Goal: Answer question/provide support: Ask a question

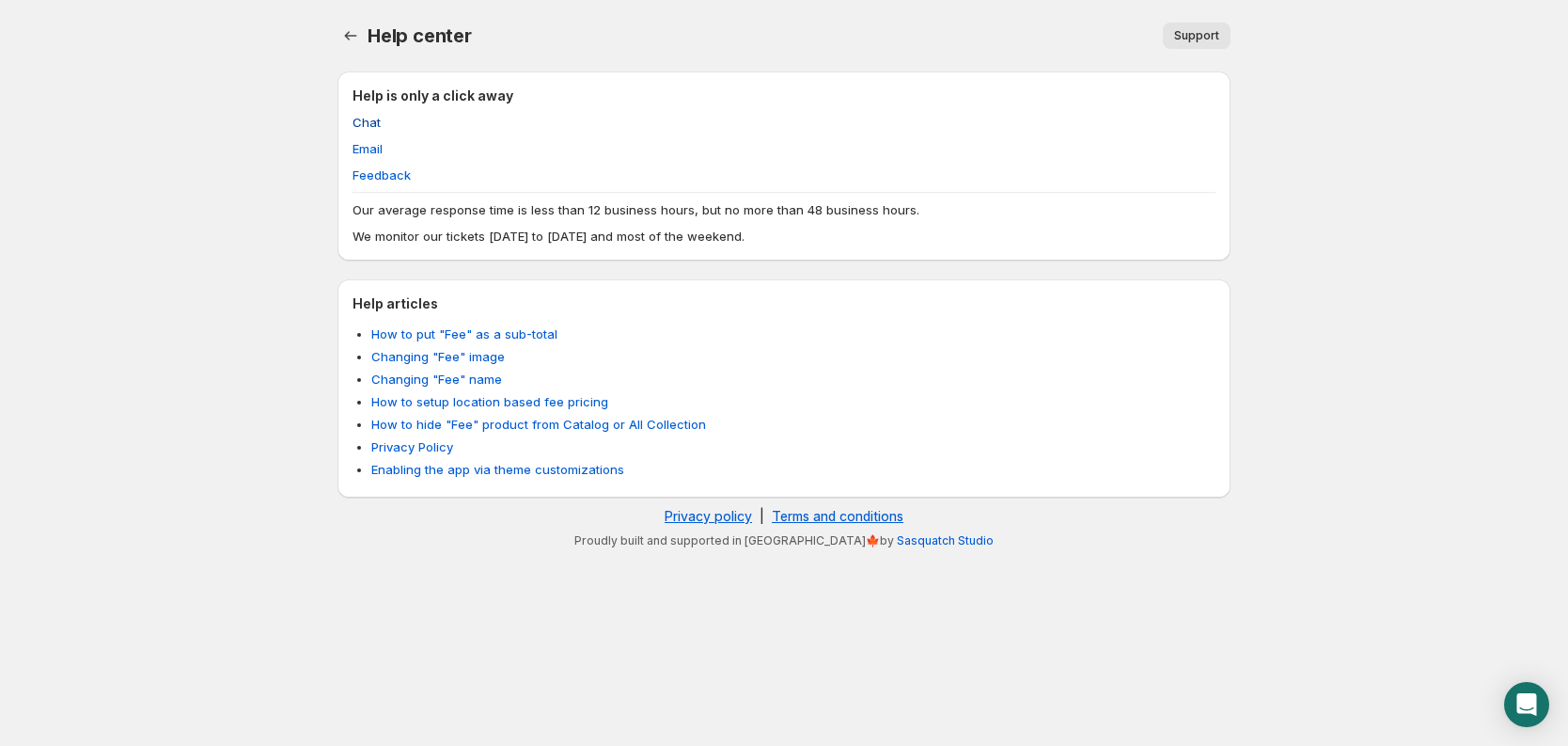
click at [373, 119] on span "Chat" at bounding box center [367, 122] width 28 height 19
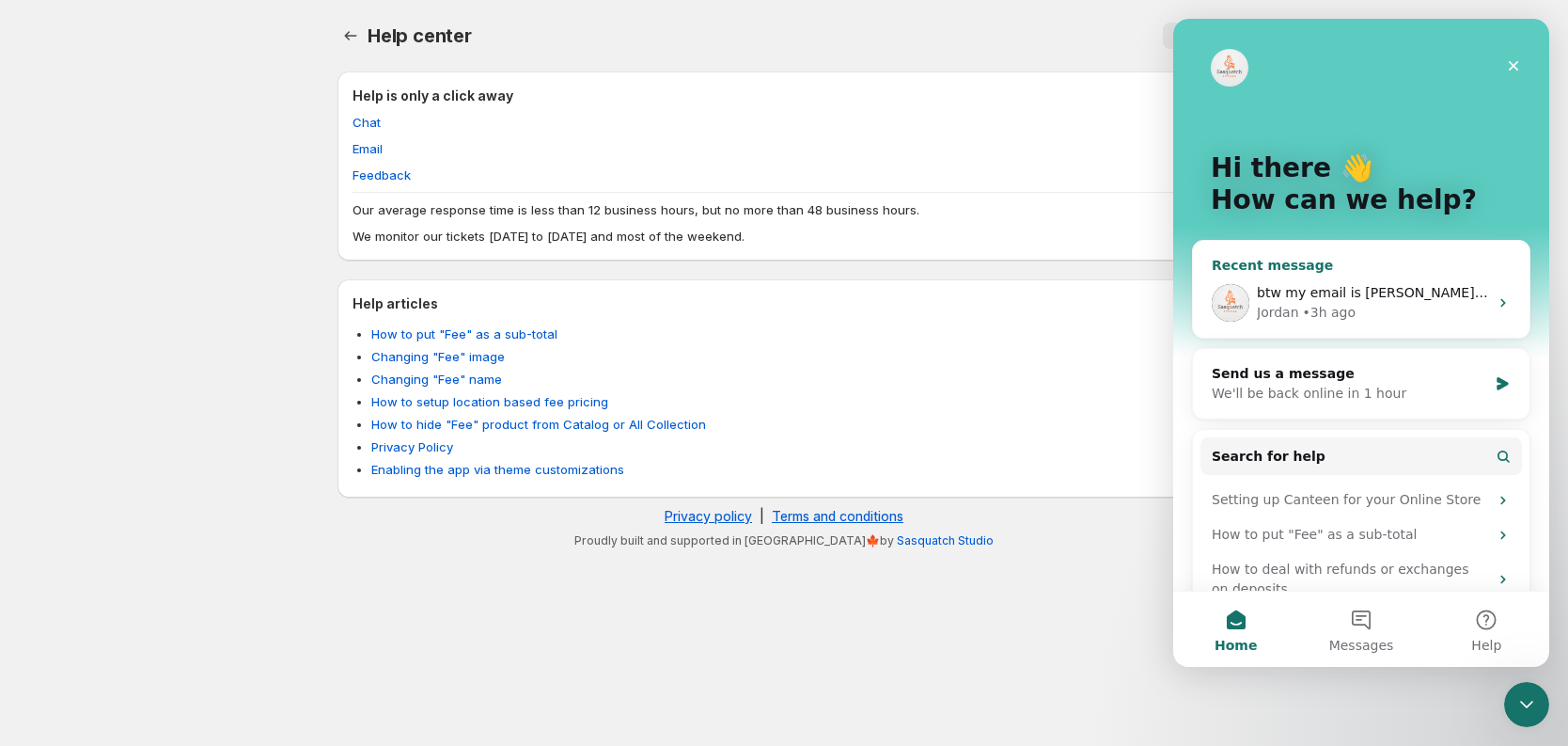
click at [1383, 313] on div "Jordan • 3h ago" at bounding box center [1372, 312] width 231 height 20
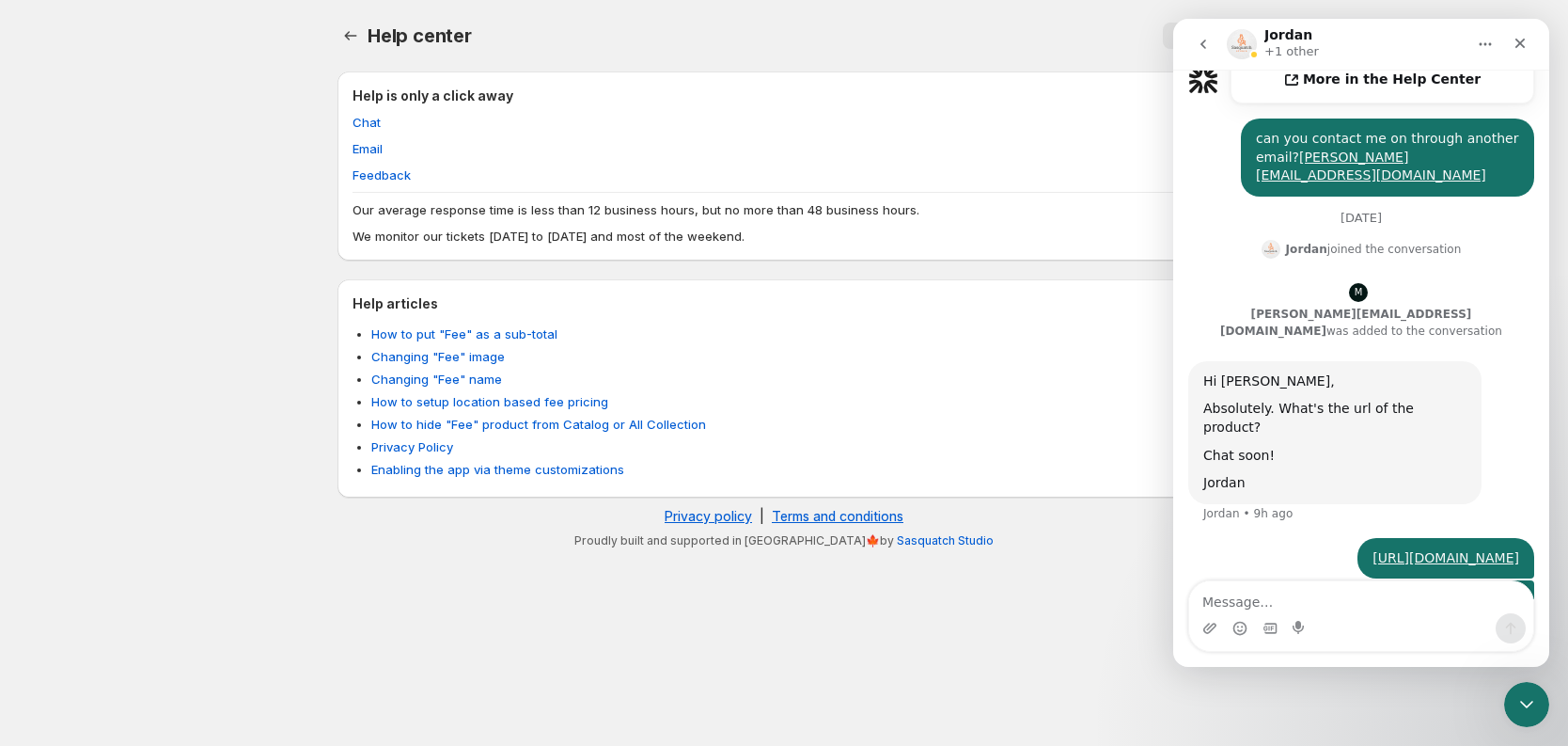
scroll to position [852, 0]
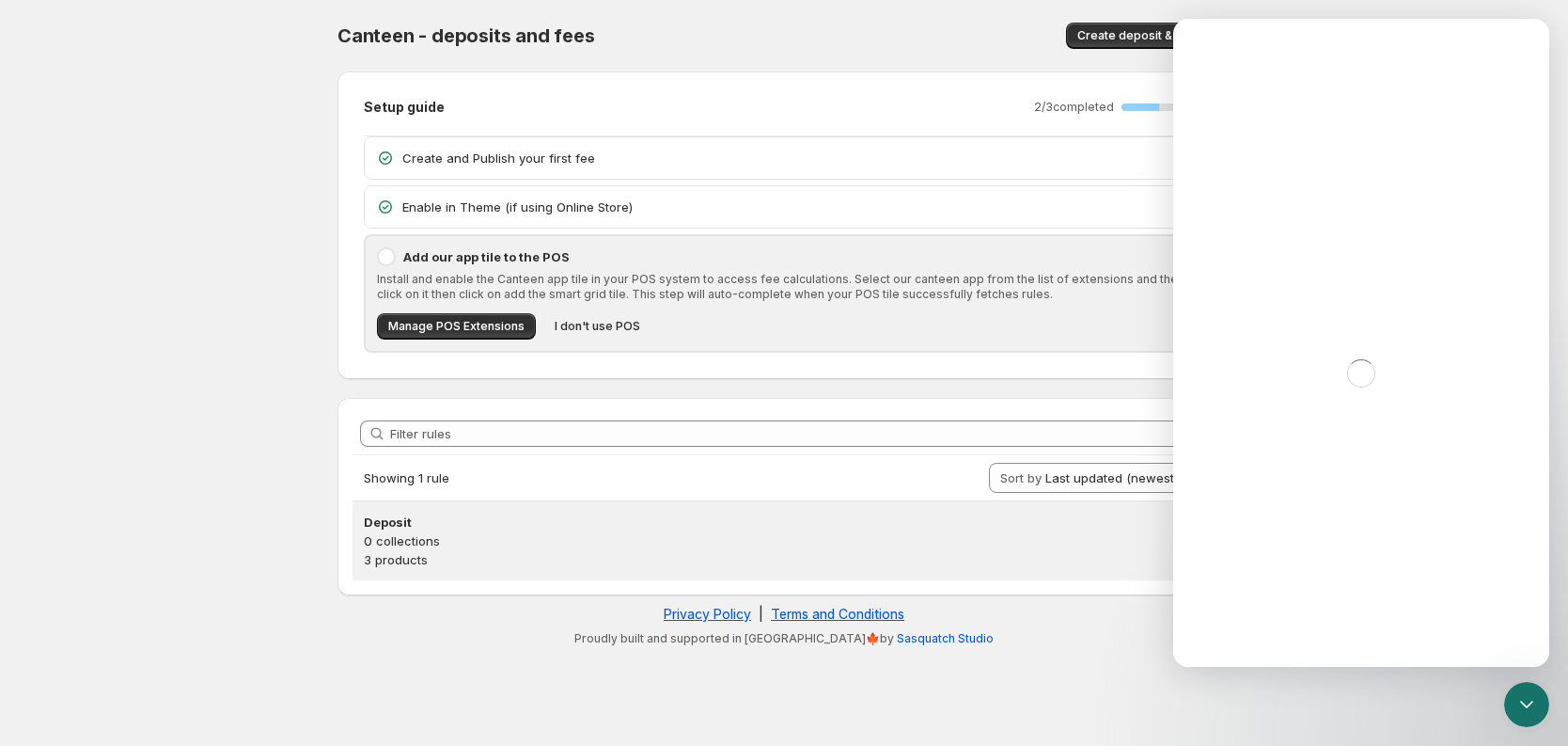
click at [459, 541] on p "0 collections" at bounding box center [784, 541] width 841 height 19
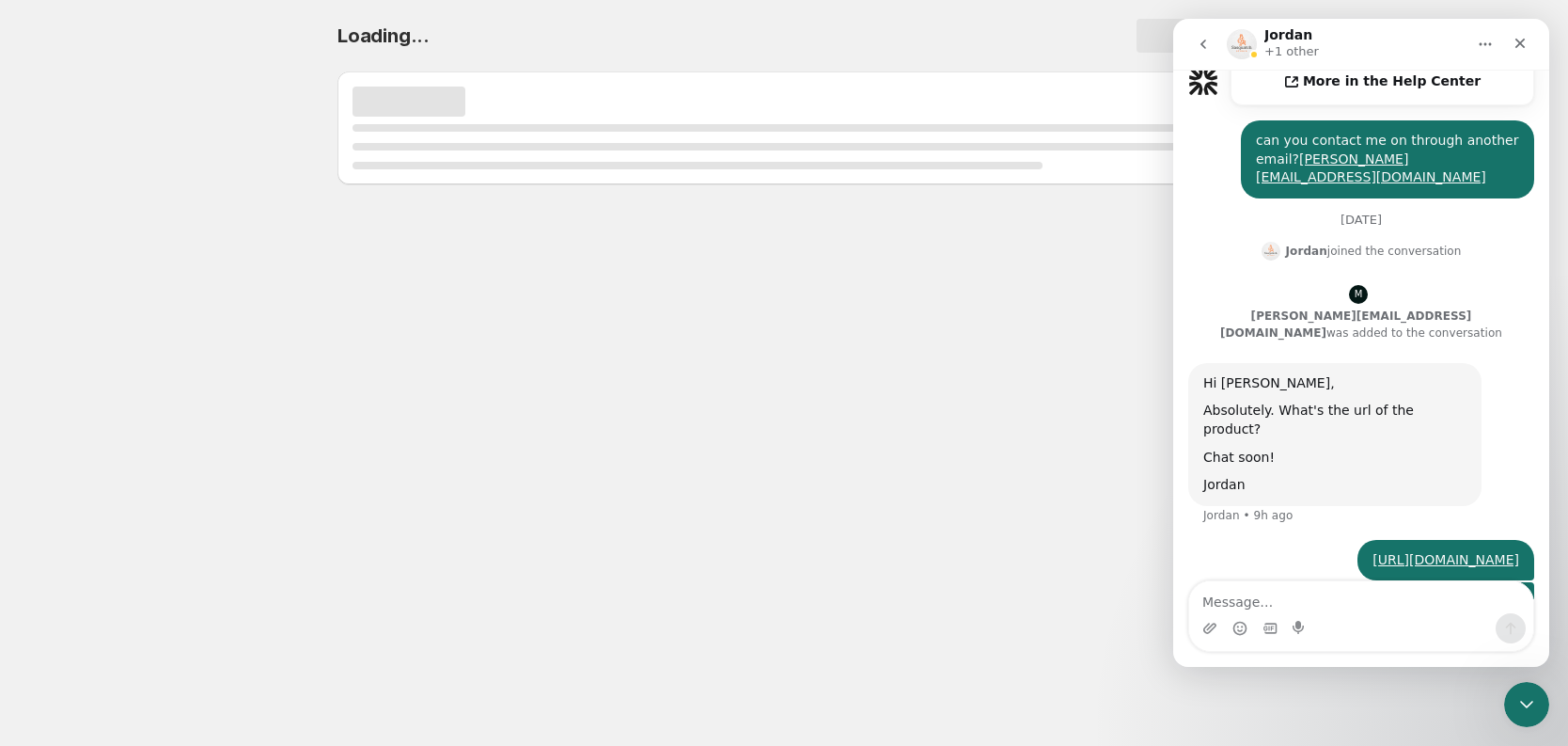
scroll to position [852, 0]
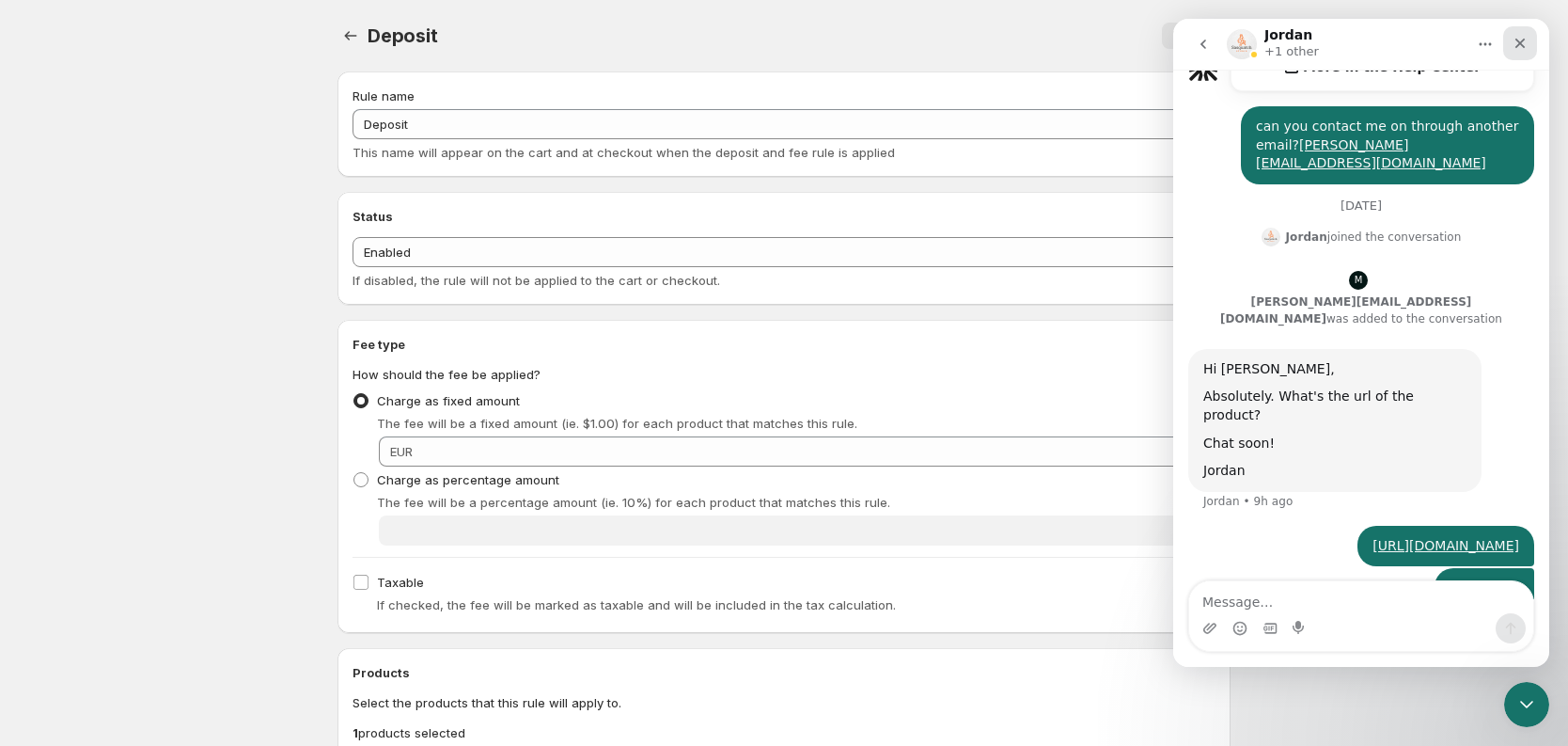
click at [1518, 45] on icon "Close" at bounding box center [1520, 43] width 15 height 15
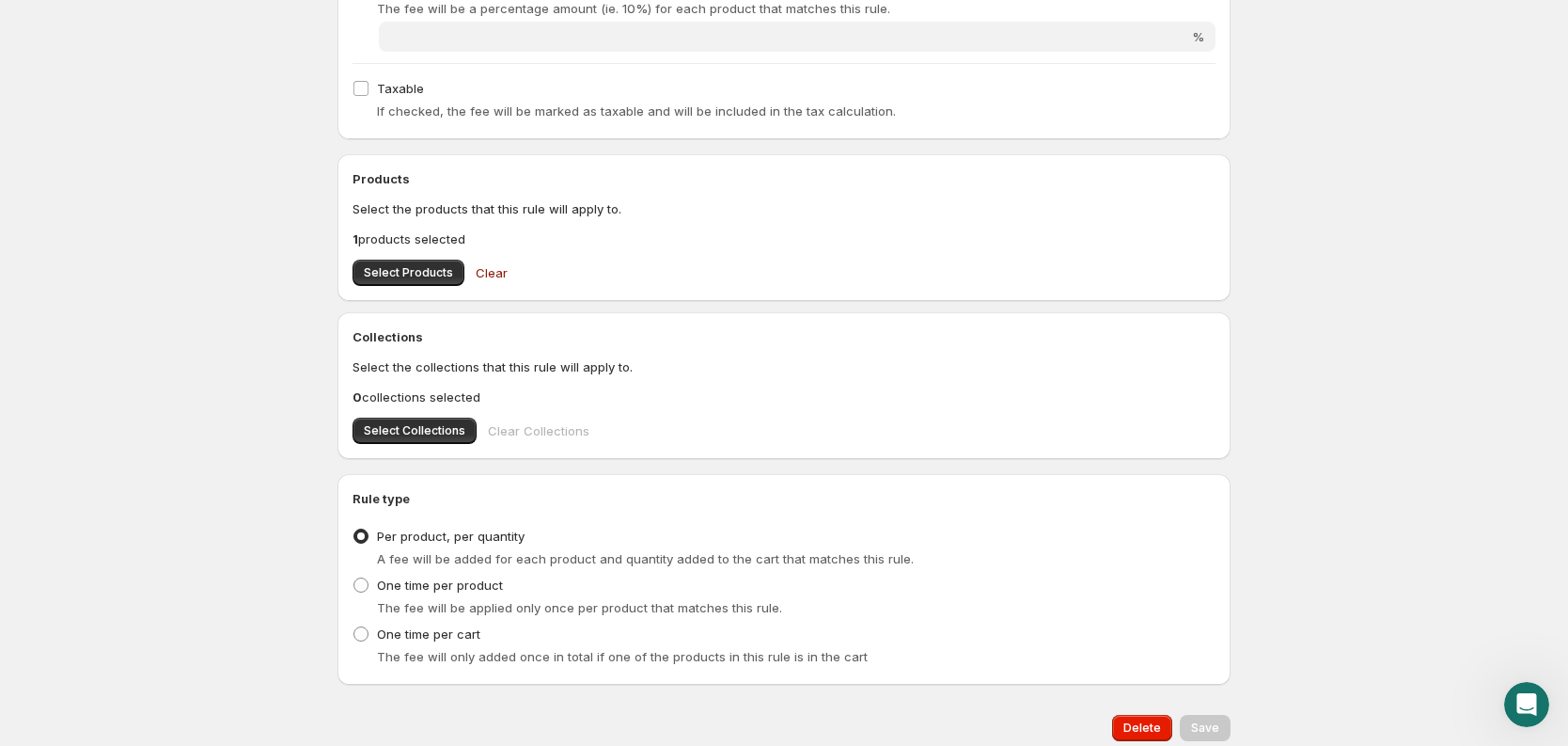
scroll to position [497, 0]
click at [425, 268] on span "Select Products" at bounding box center [408, 270] width 89 height 15
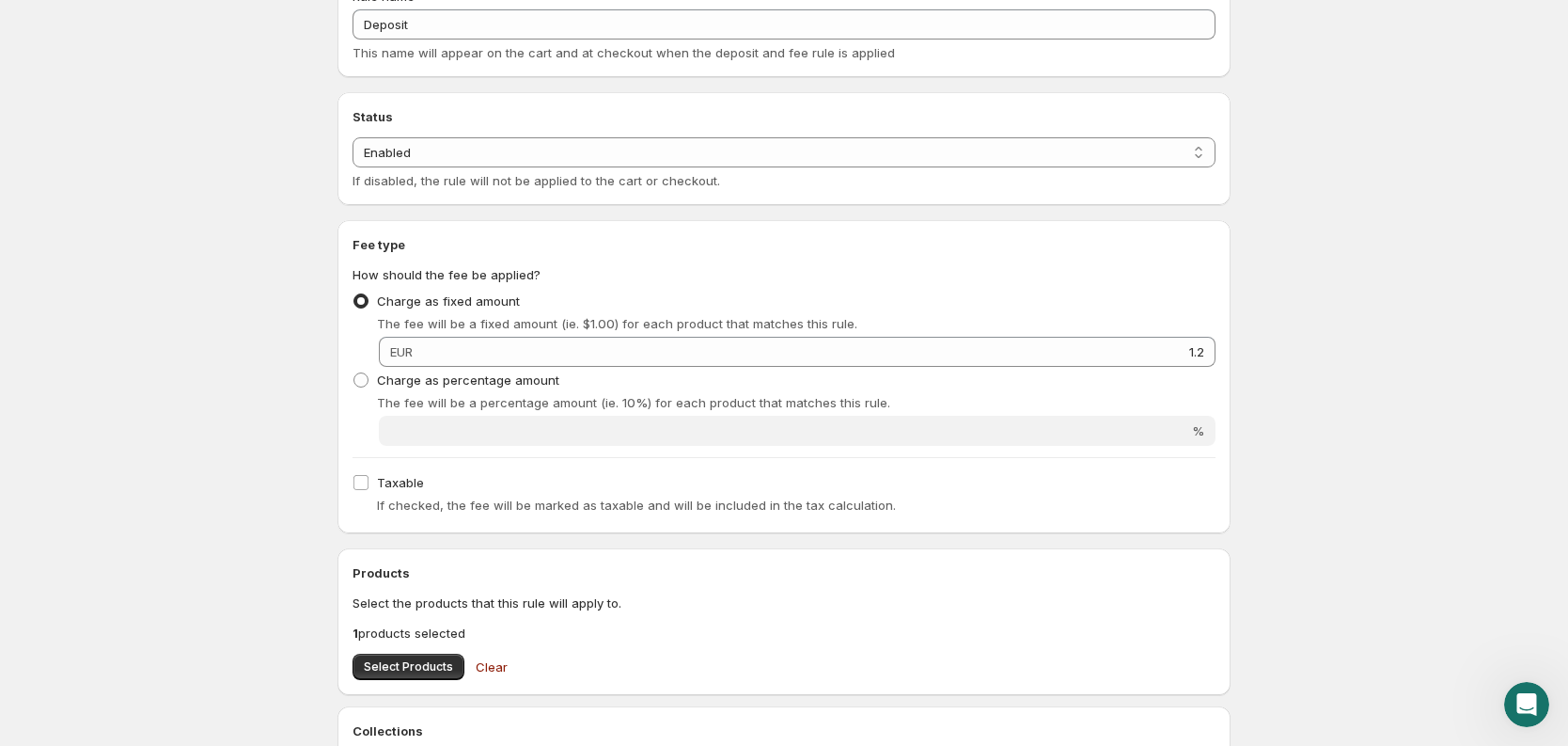
scroll to position [0, 0]
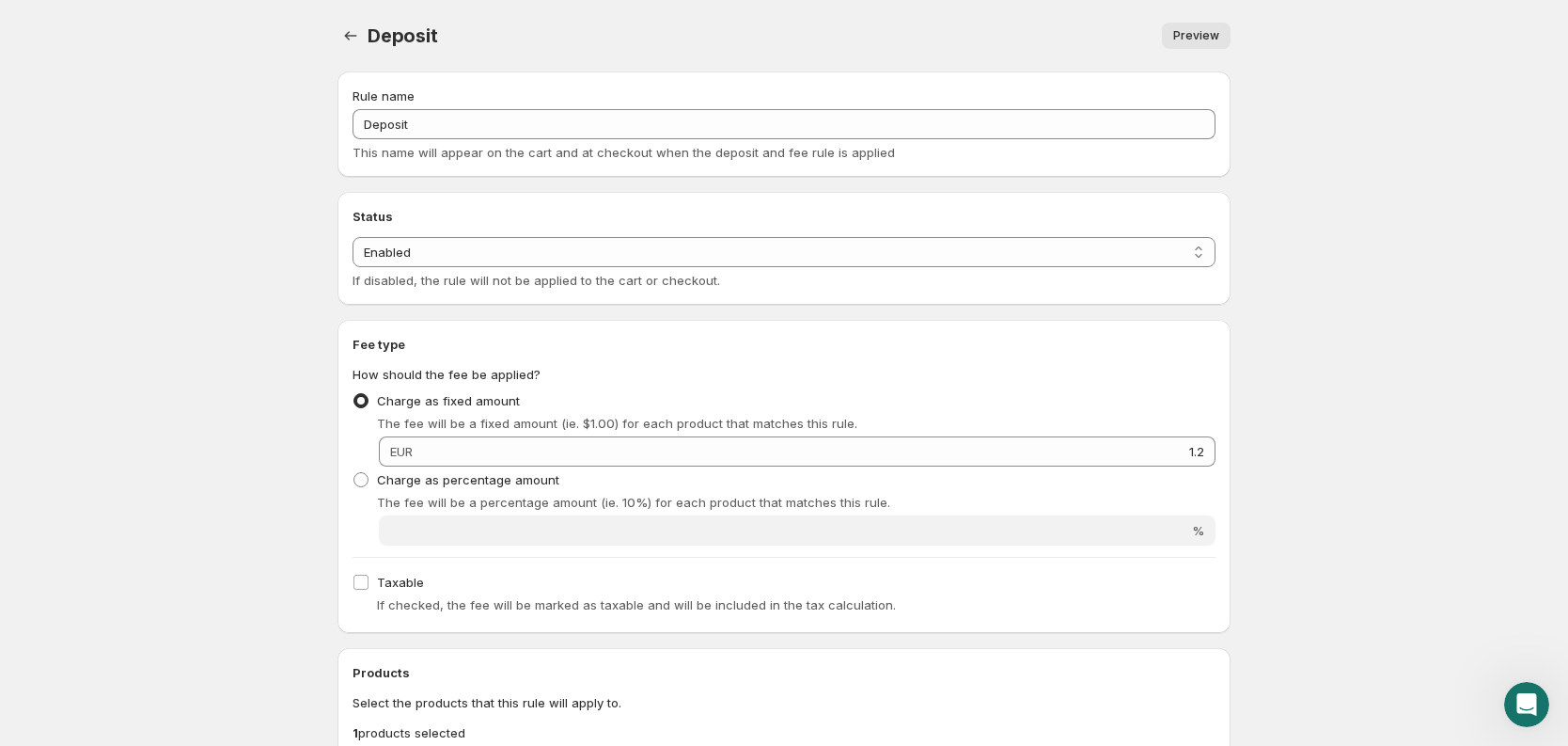
click at [1186, 33] on span "Preview" at bounding box center [1196, 36] width 46 height 15
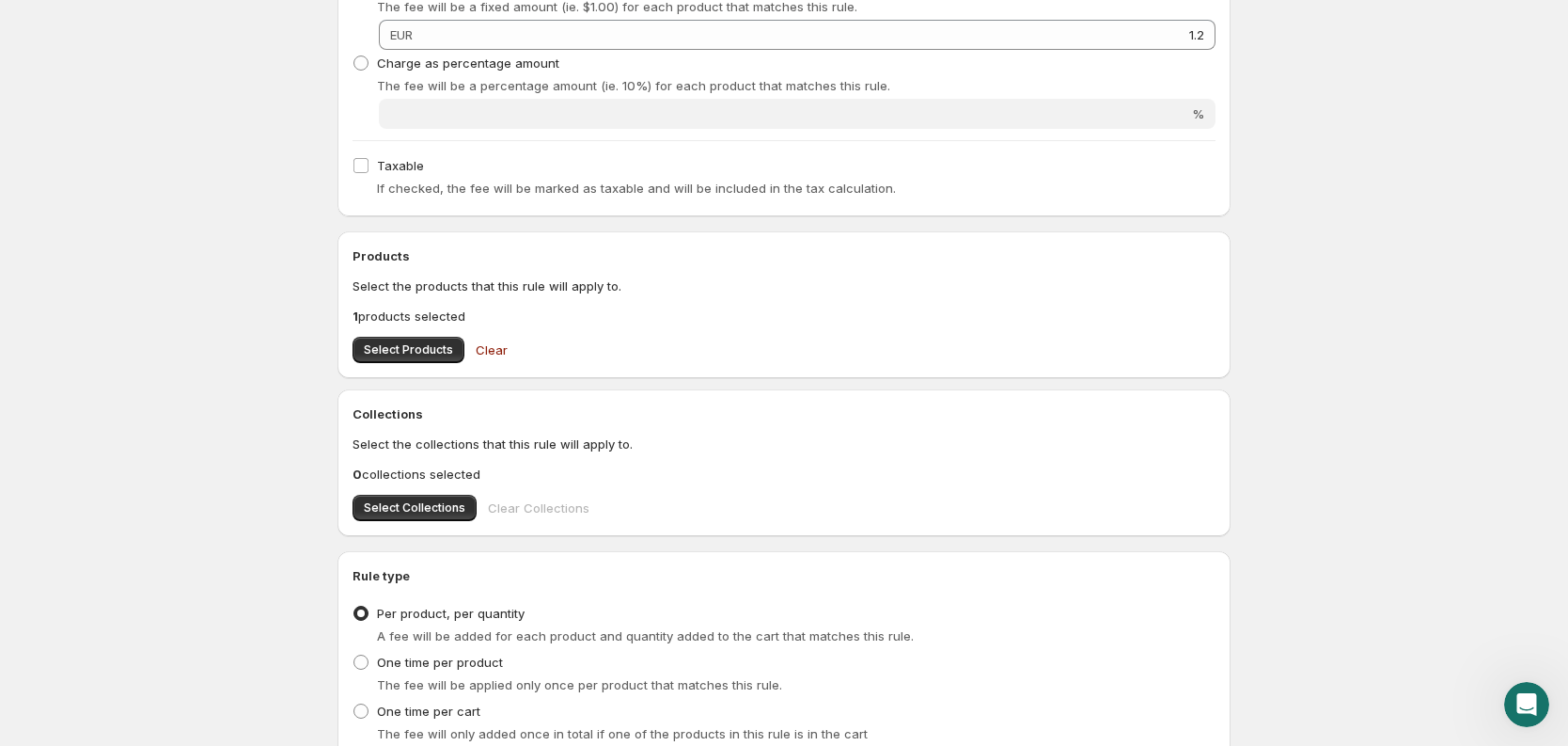
scroll to position [411, 0]
